Goal: Obtain resource: Download file/media

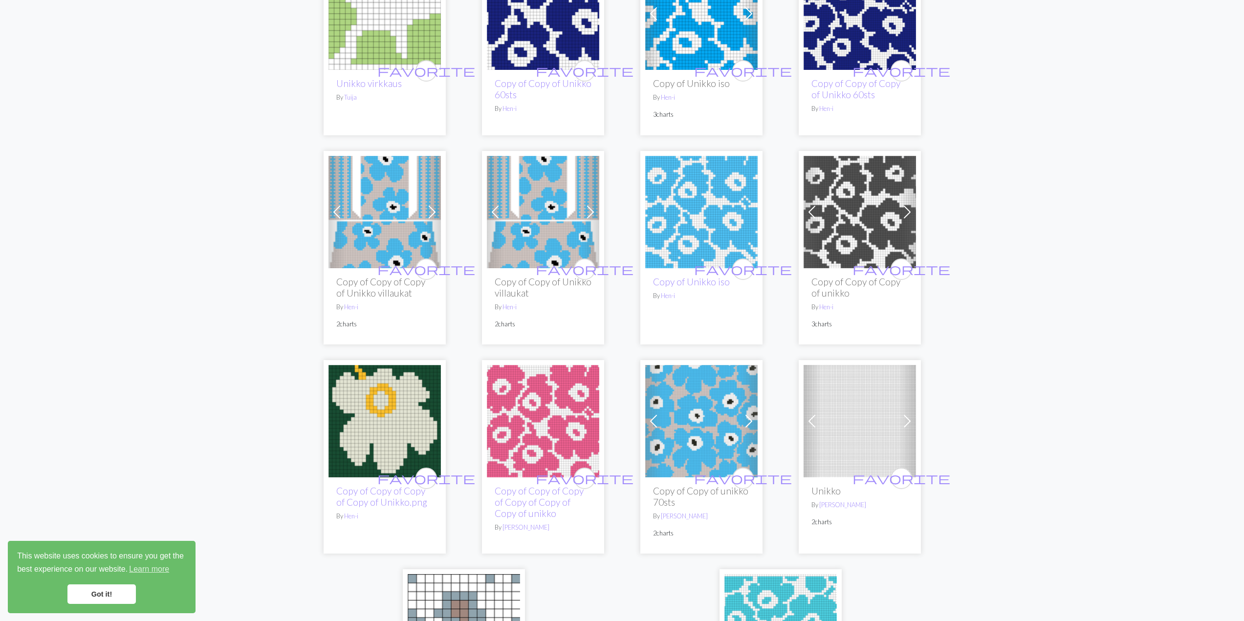
scroll to position [2151, 0]
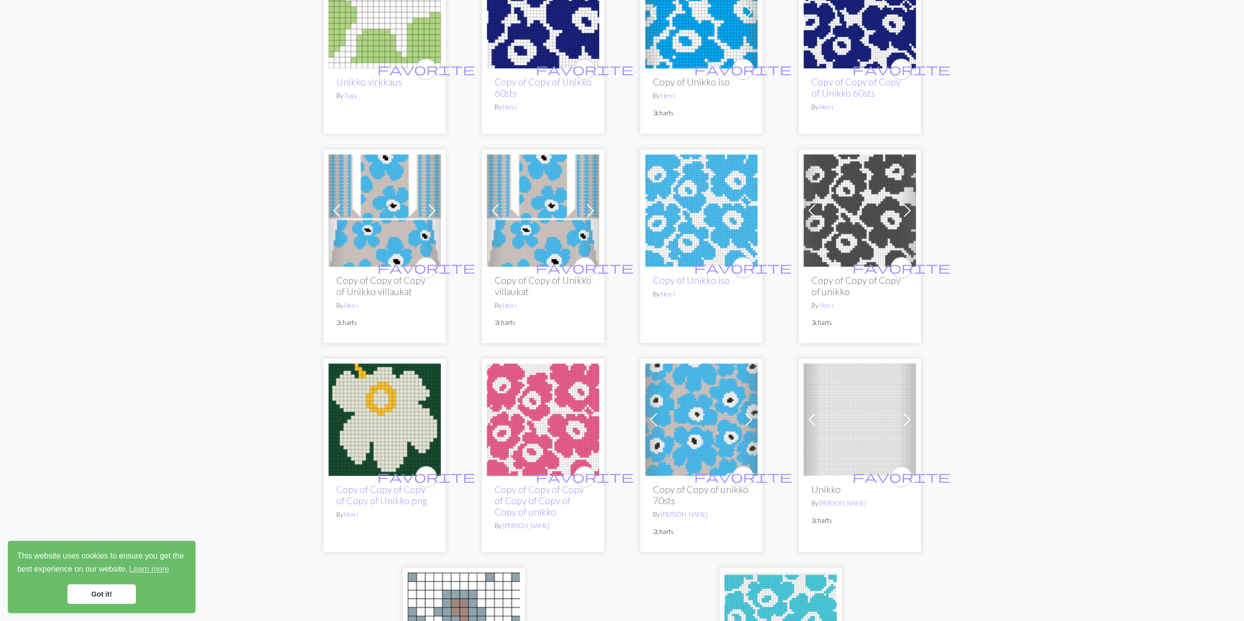
click at [588, 206] on span at bounding box center [591, 211] width 16 height 16
click at [592, 208] on span at bounding box center [591, 211] width 16 height 16
click at [431, 210] on span at bounding box center [432, 211] width 16 height 16
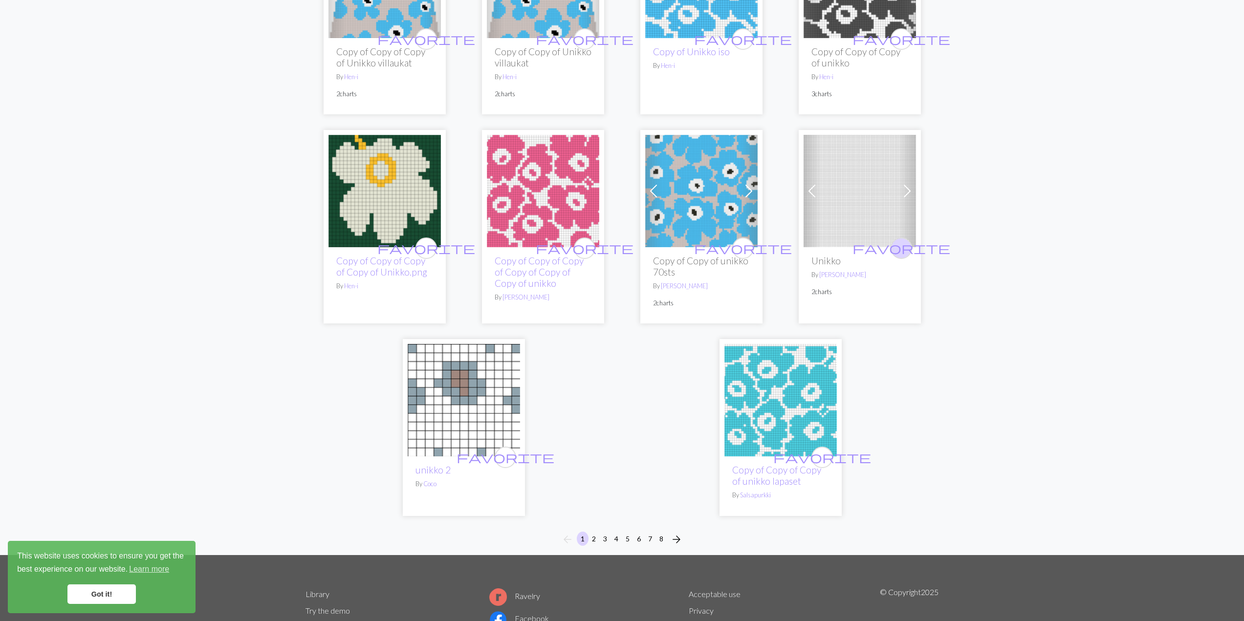
scroll to position [2396, 0]
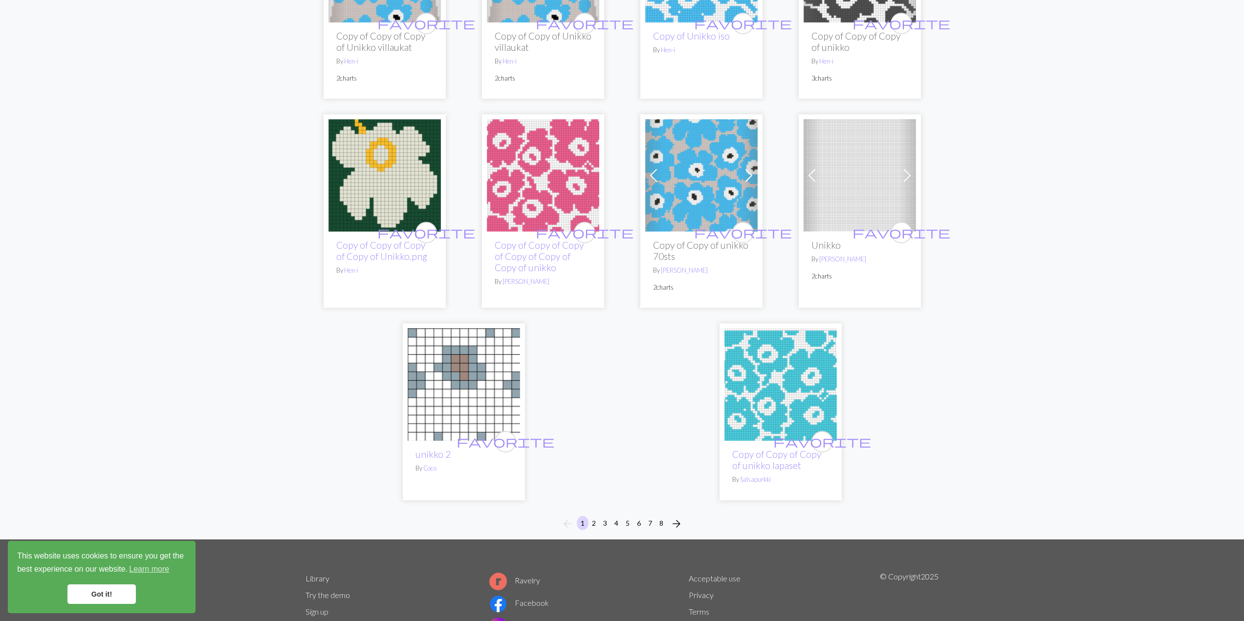
click at [911, 170] on span at bounding box center [908, 176] width 16 height 16
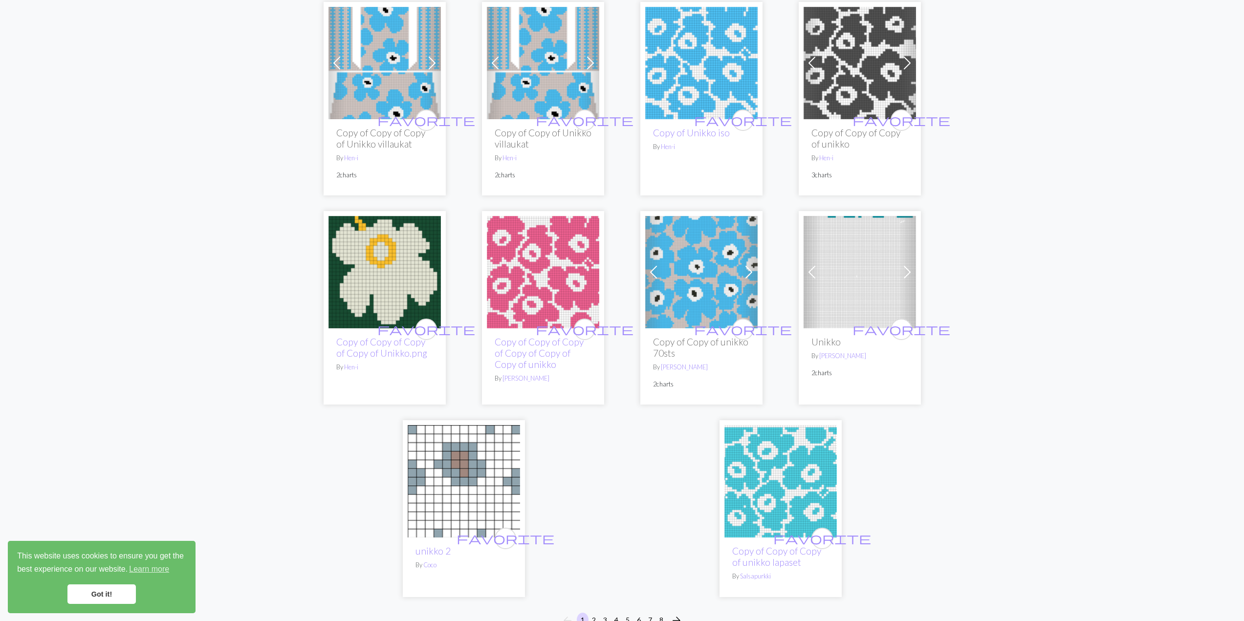
scroll to position [2298, 0]
click at [856, 275] on img at bounding box center [860, 273] width 112 height 112
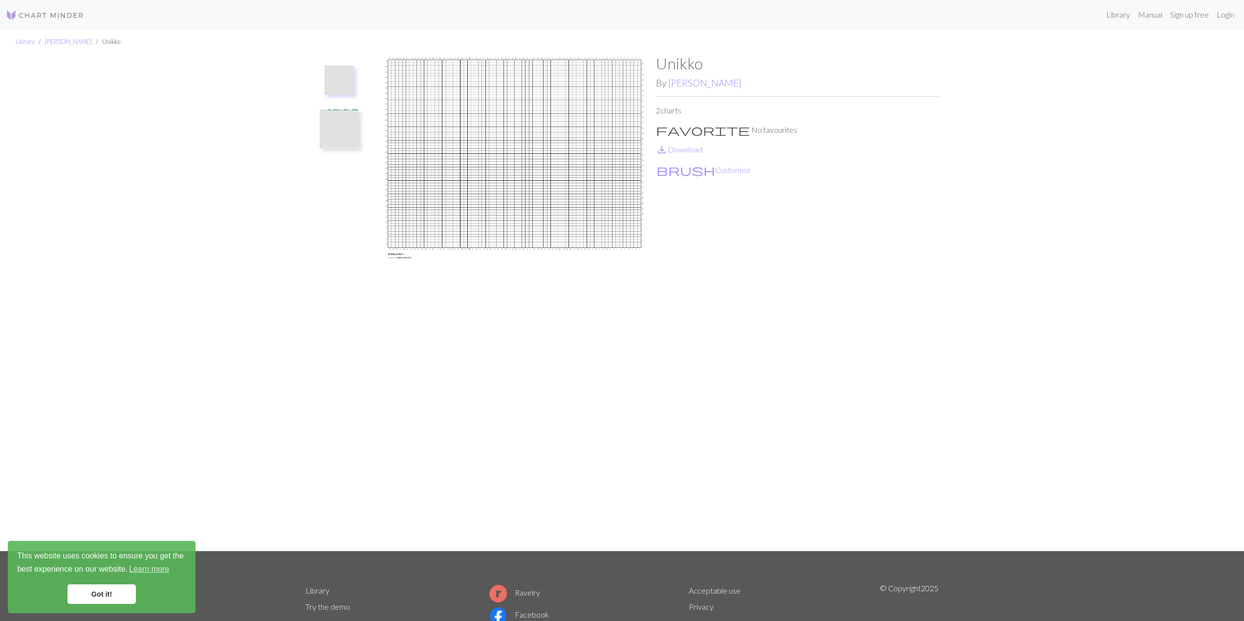
click at [350, 118] on img at bounding box center [339, 129] width 39 height 39
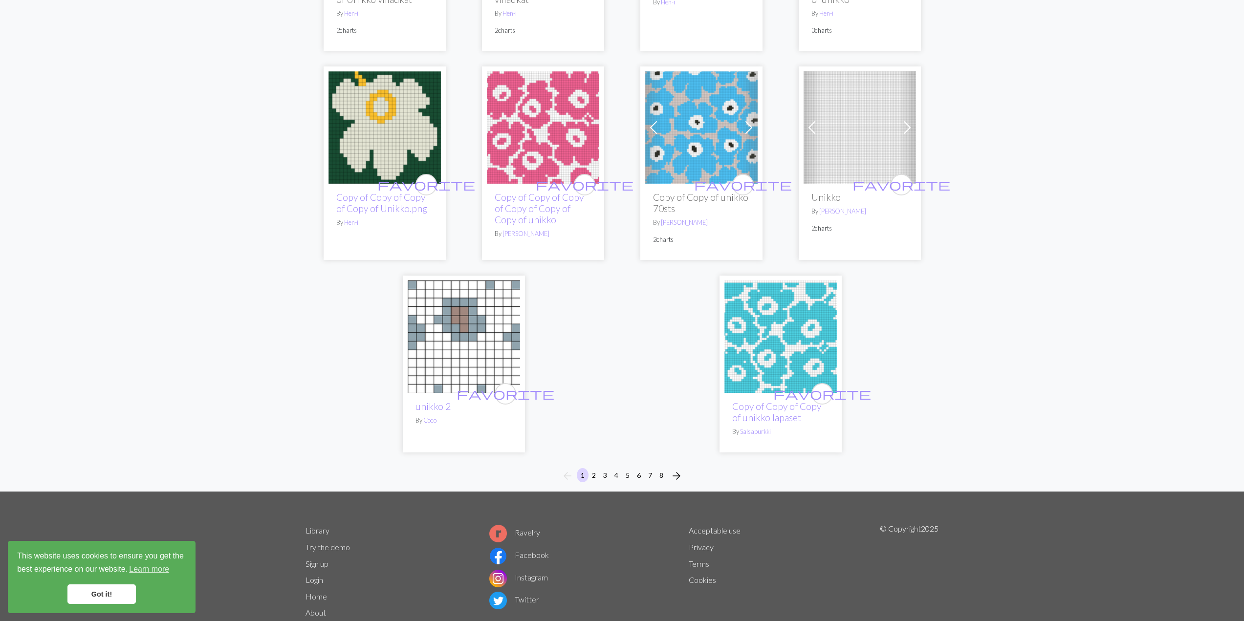
scroll to position [2445, 0]
click at [597, 474] on button "2" at bounding box center [594, 474] width 12 height 14
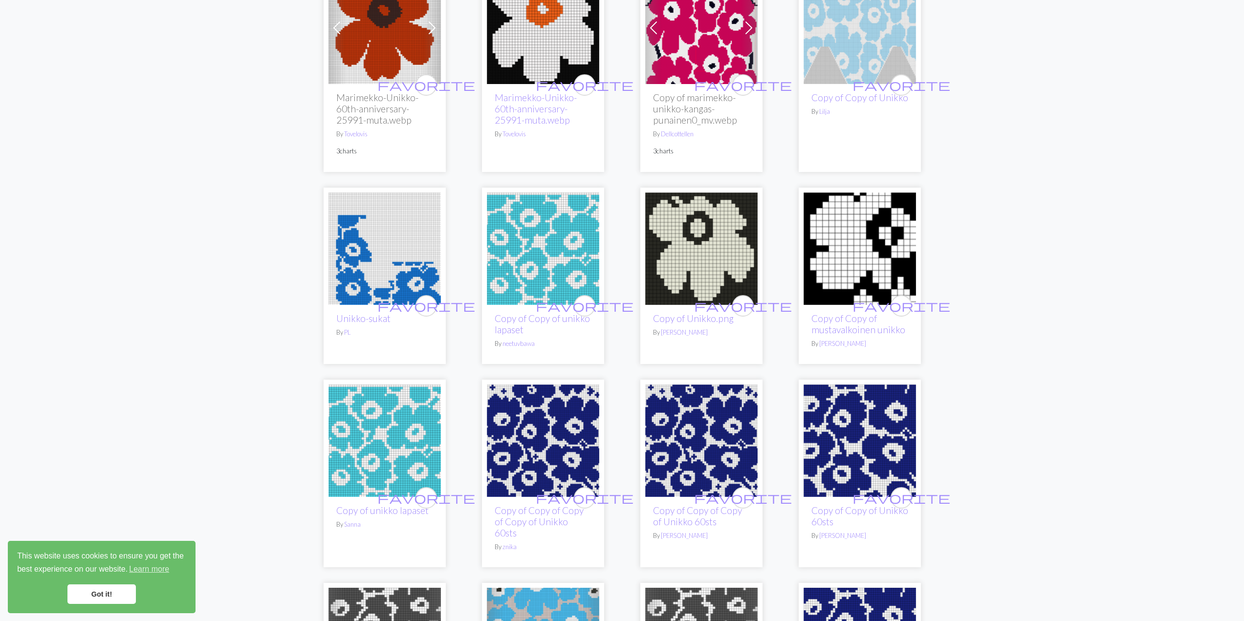
scroll to position [196, 0]
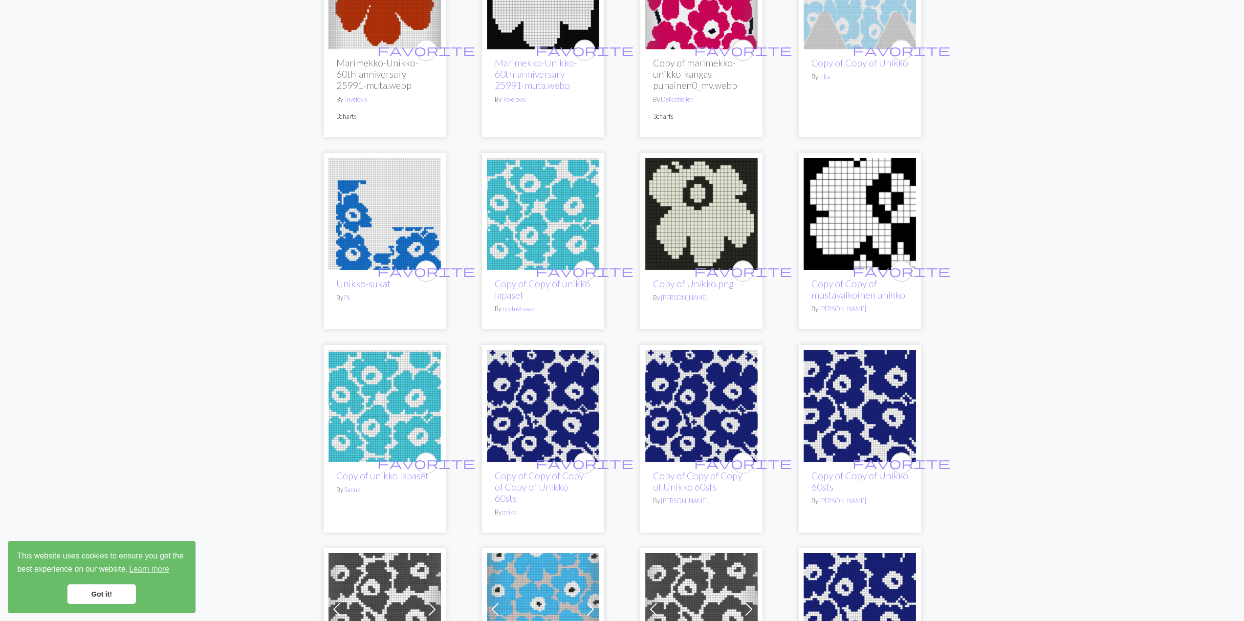
click at [357, 244] on img at bounding box center [385, 214] width 112 height 112
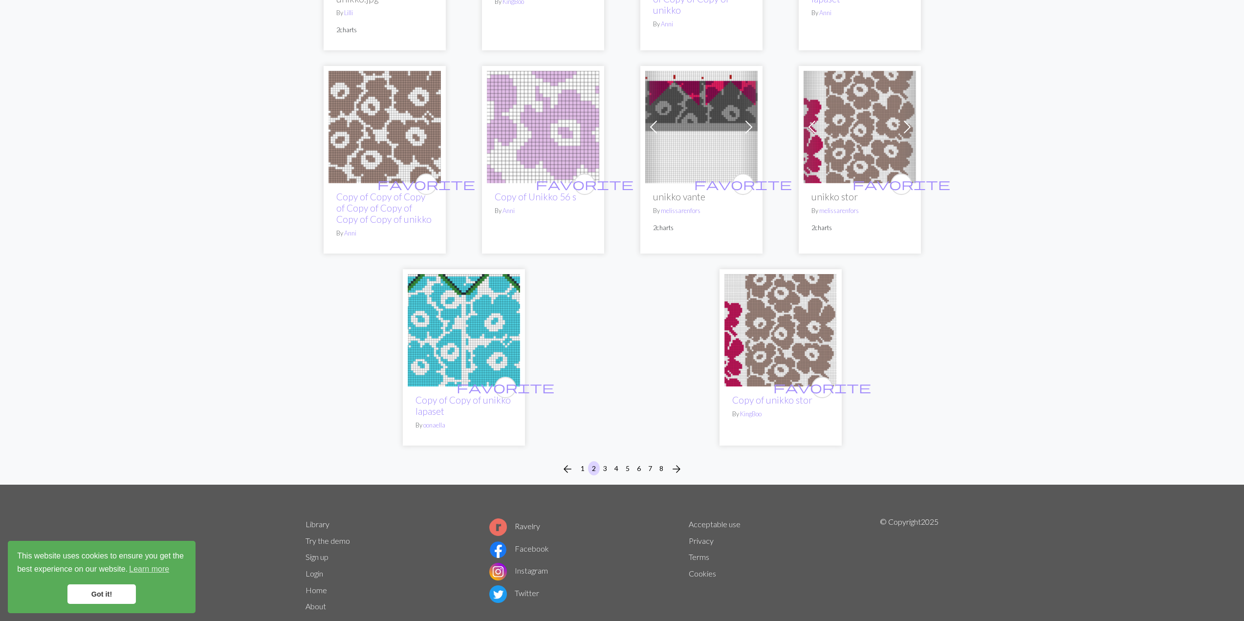
scroll to position [2445, 0]
click at [605, 461] on button "3" at bounding box center [605, 468] width 12 height 14
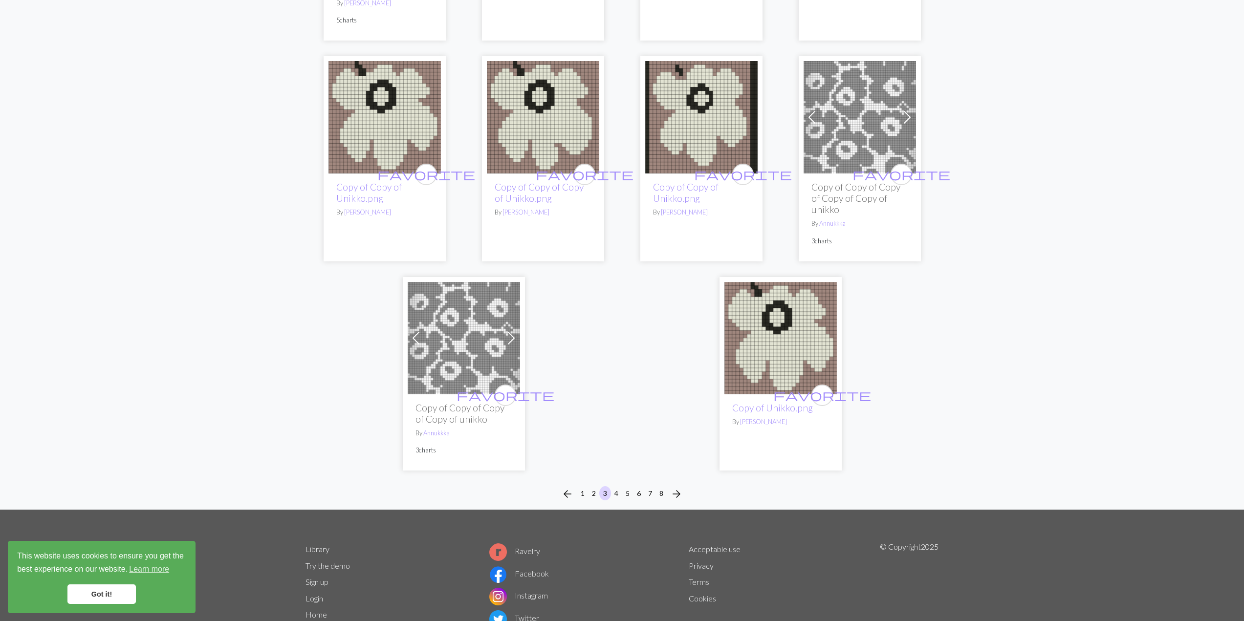
scroll to position [2543, 0]
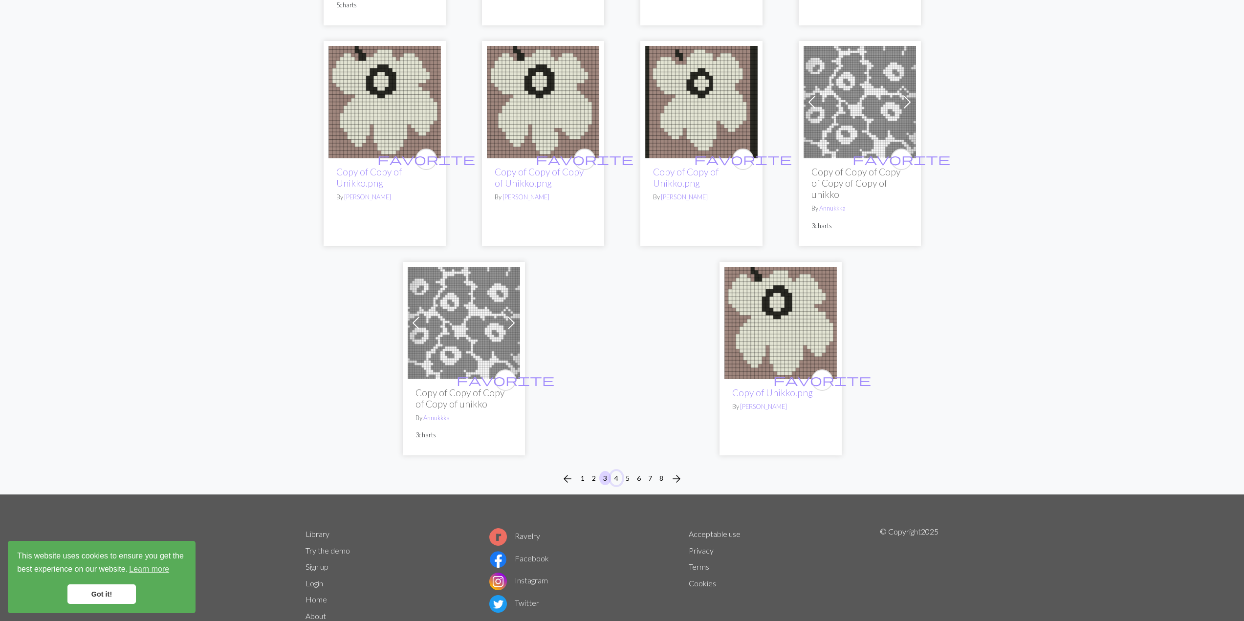
click at [620, 479] on button "4" at bounding box center [617, 478] width 12 height 14
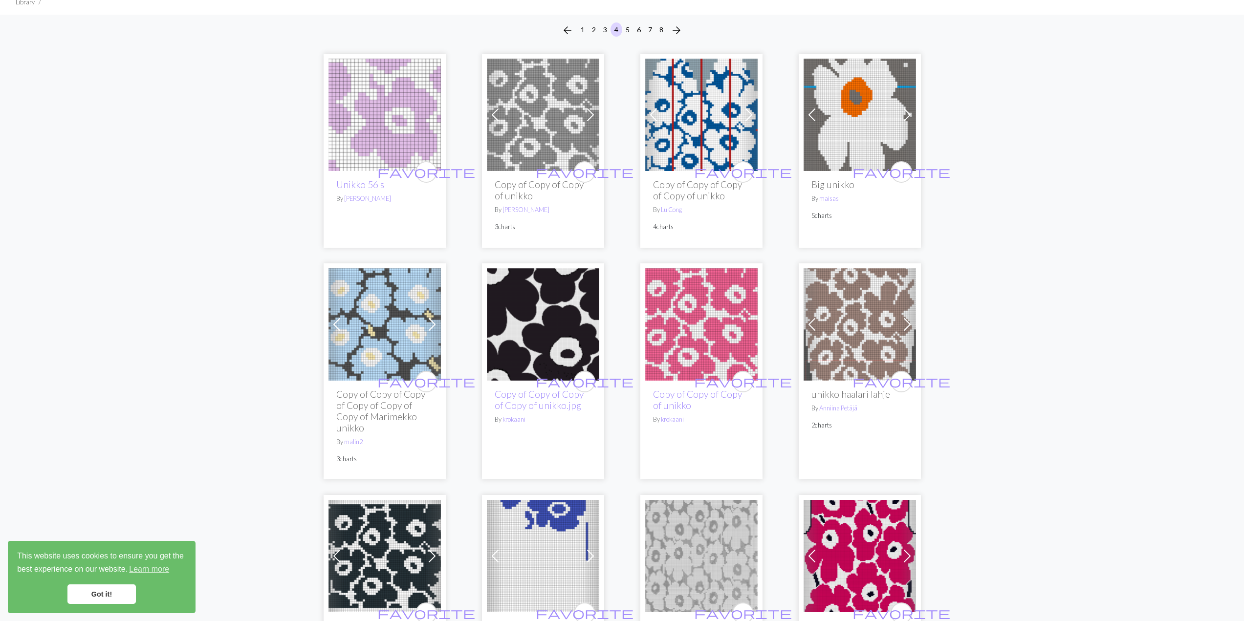
scroll to position [98, 0]
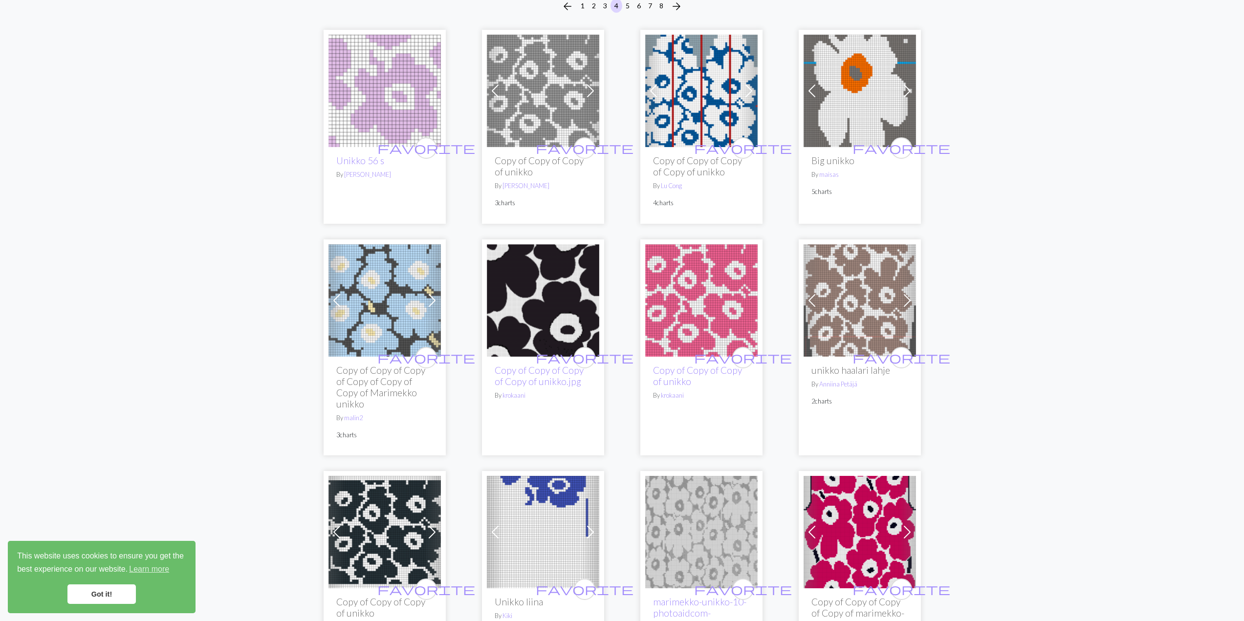
click at [672, 99] on img at bounding box center [701, 91] width 112 height 112
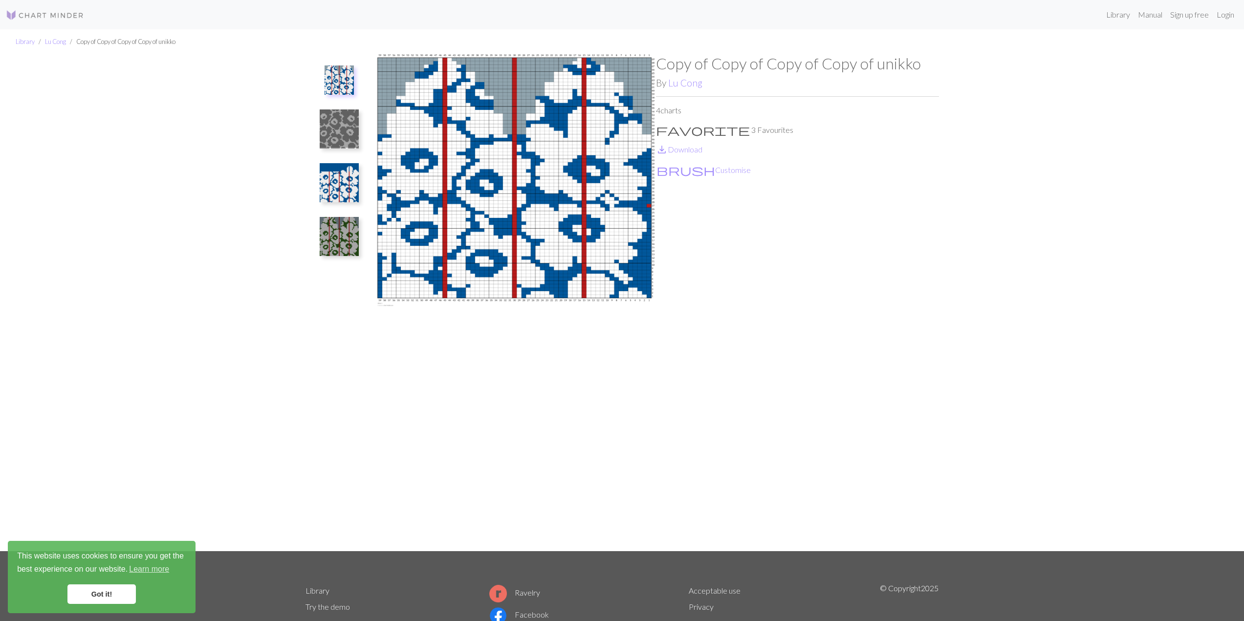
click at [336, 183] on img at bounding box center [339, 182] width 39 height 39
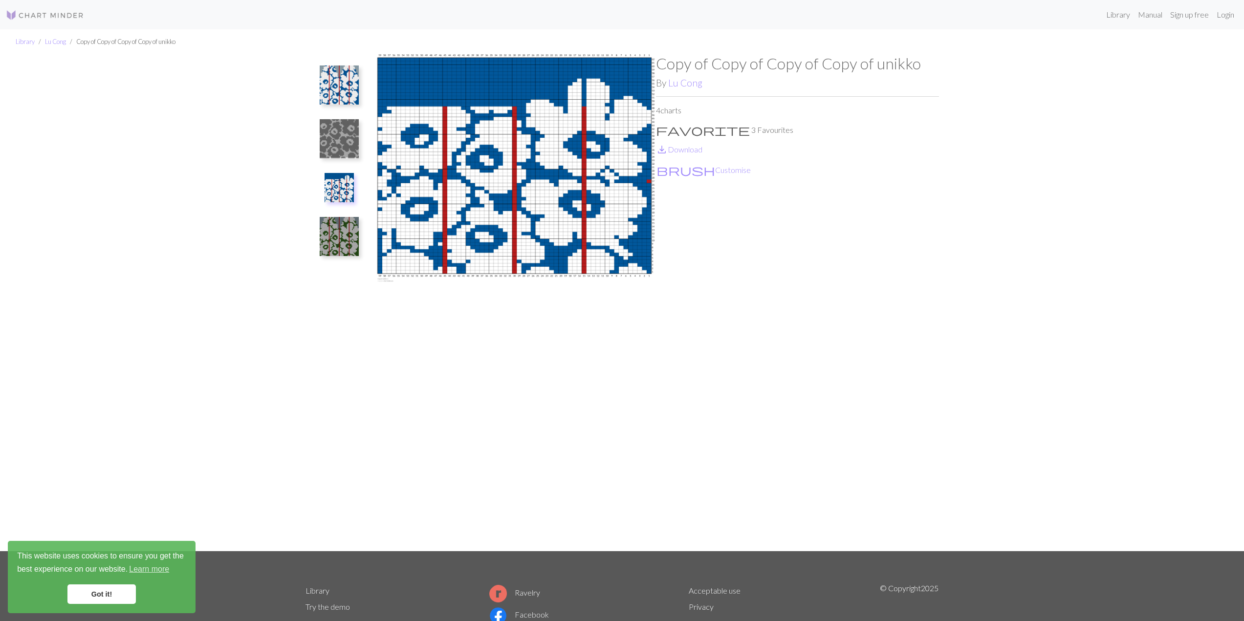
click at [340, 236] on img at bounding box center [339, 236] width 39 height 39
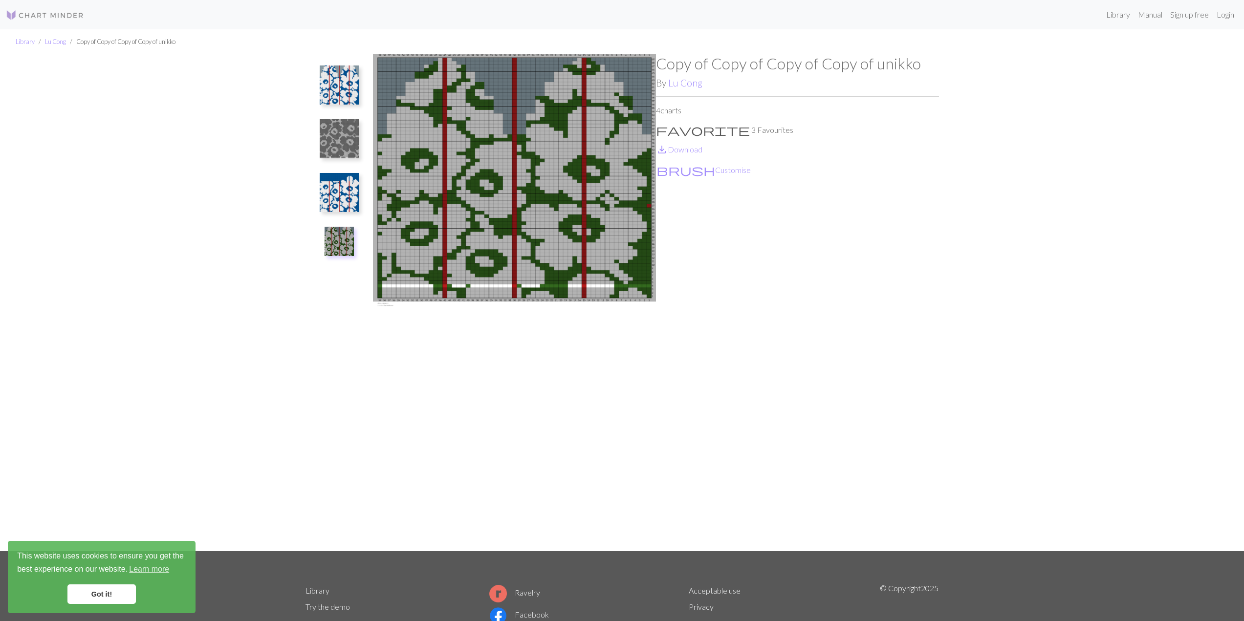
click at [345, 194] on img at bounding box center [339, 192] width 39 height 39
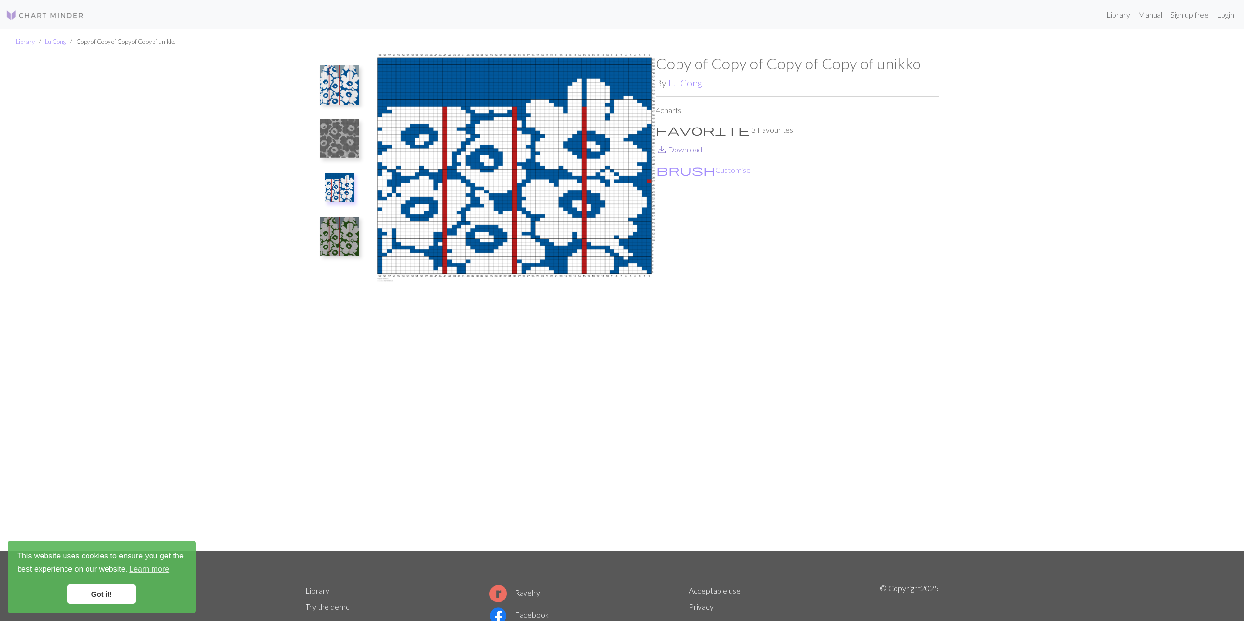
click at [683, 148] on link "save_alt Download" at bounding box center [679, 149] width 46 height 9
click at [342, 244] on img at bounding box center [339, 236] width 39 height 39
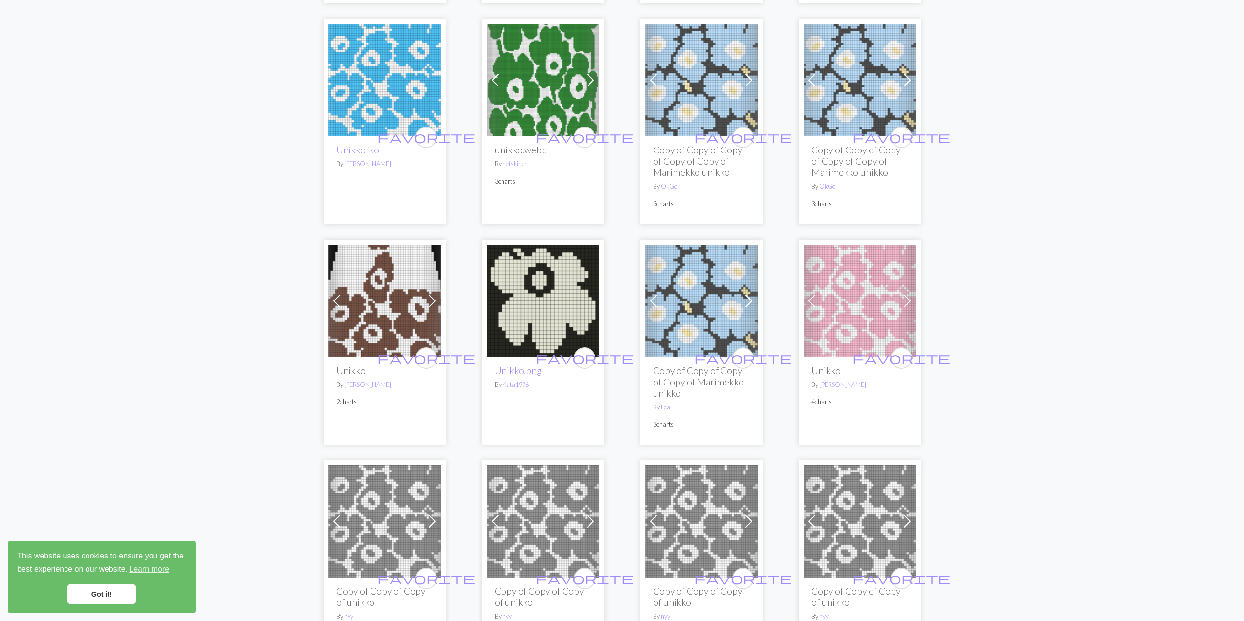
scroll to position [1174, 0]
click at [382, 306] on img at bounding box center [385, 300] width 112 height 112
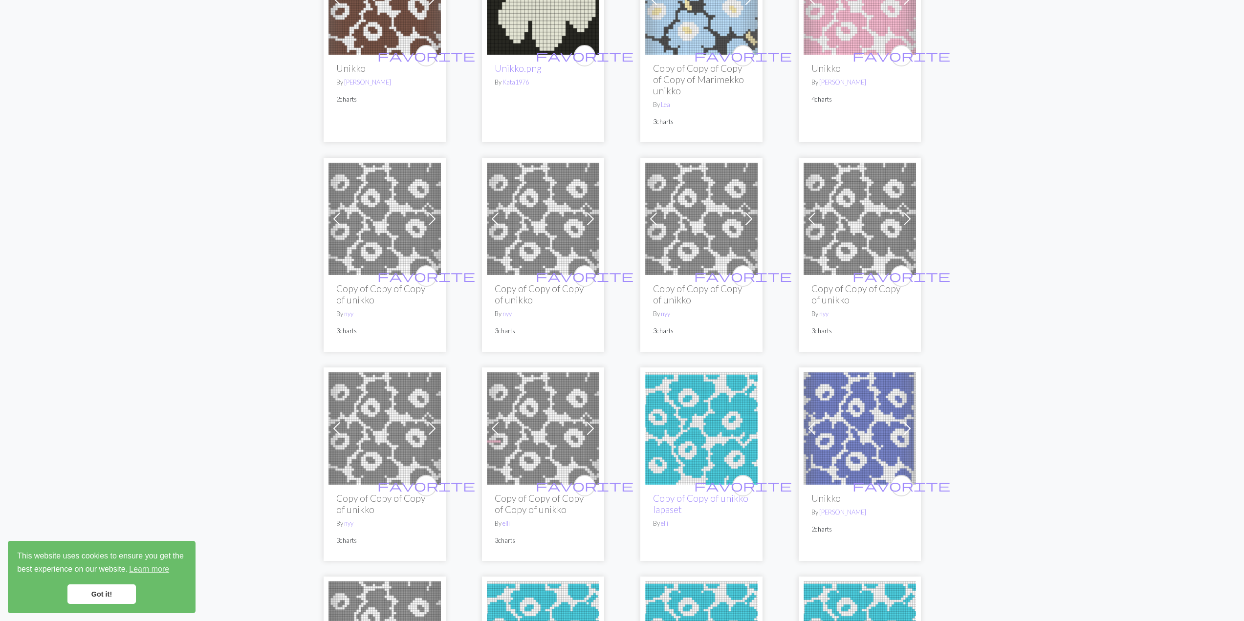
scroll to position [1662, 0]
